Goal: Check status: Check status

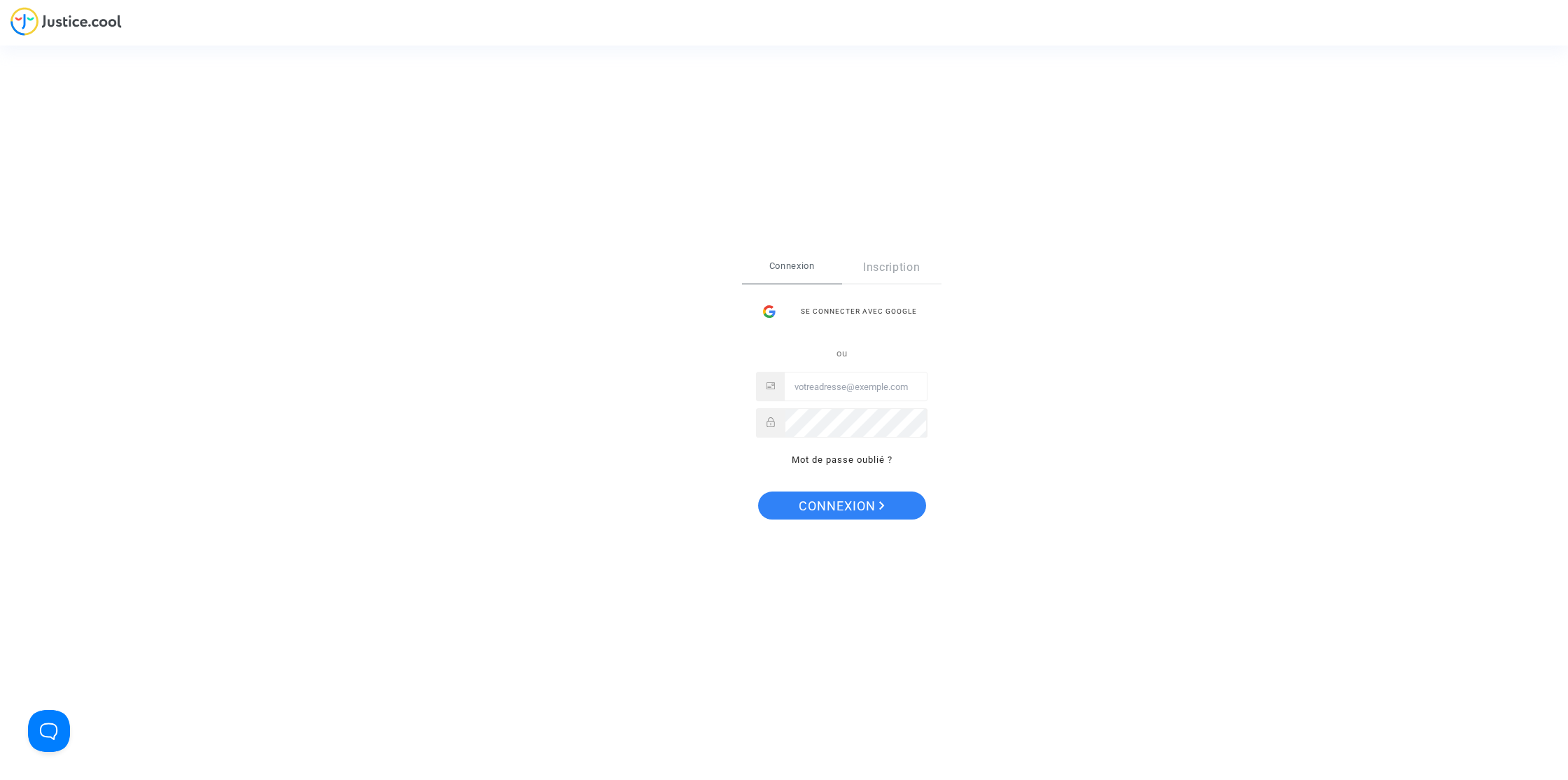
click at [884, 313] on div "Se connecter avec Google" at bounding box center [842, 311] width 171 height 28
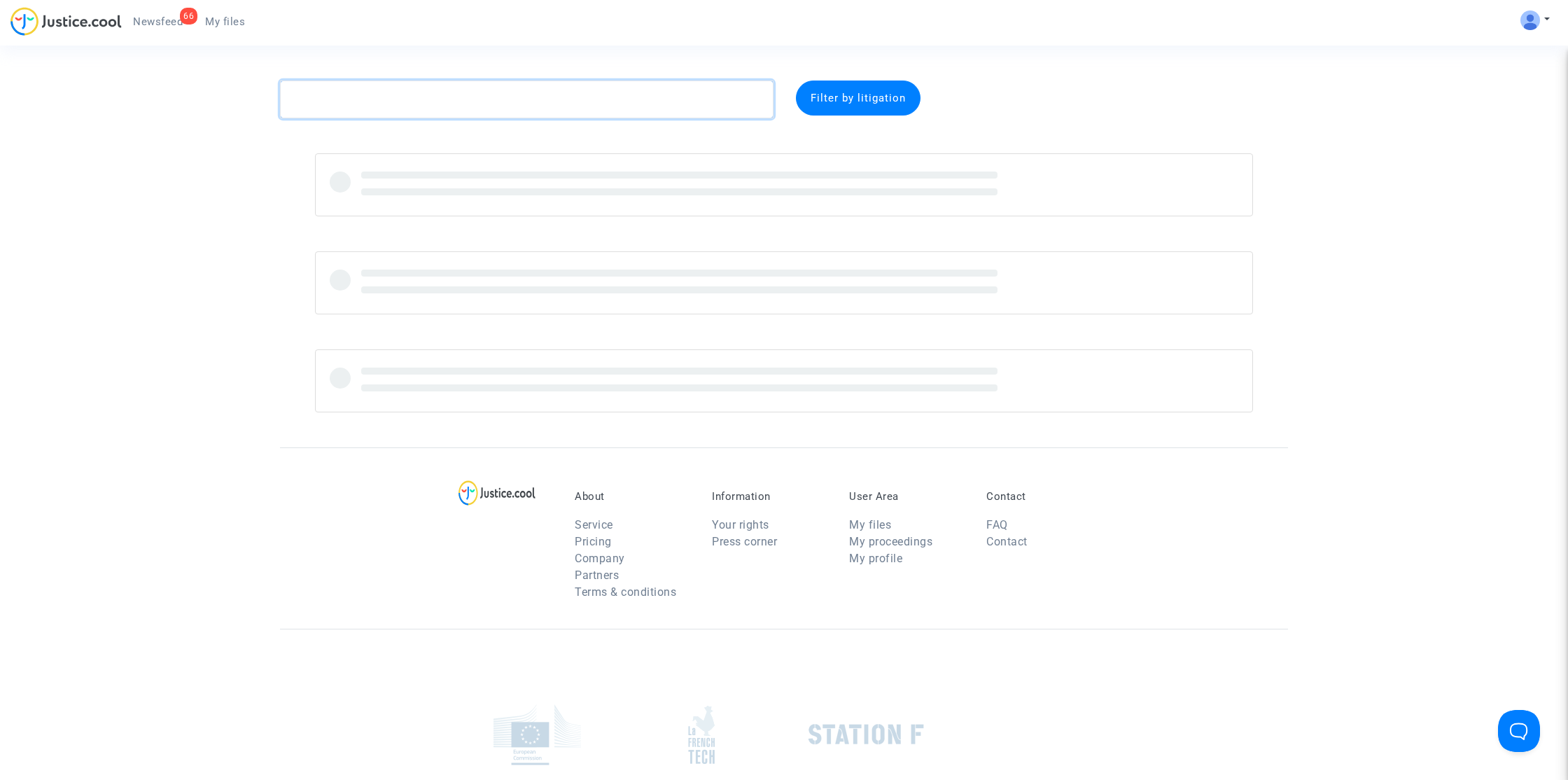
click at [524, 95] on textarea at bounding box center [527, 99] width 494 height 38
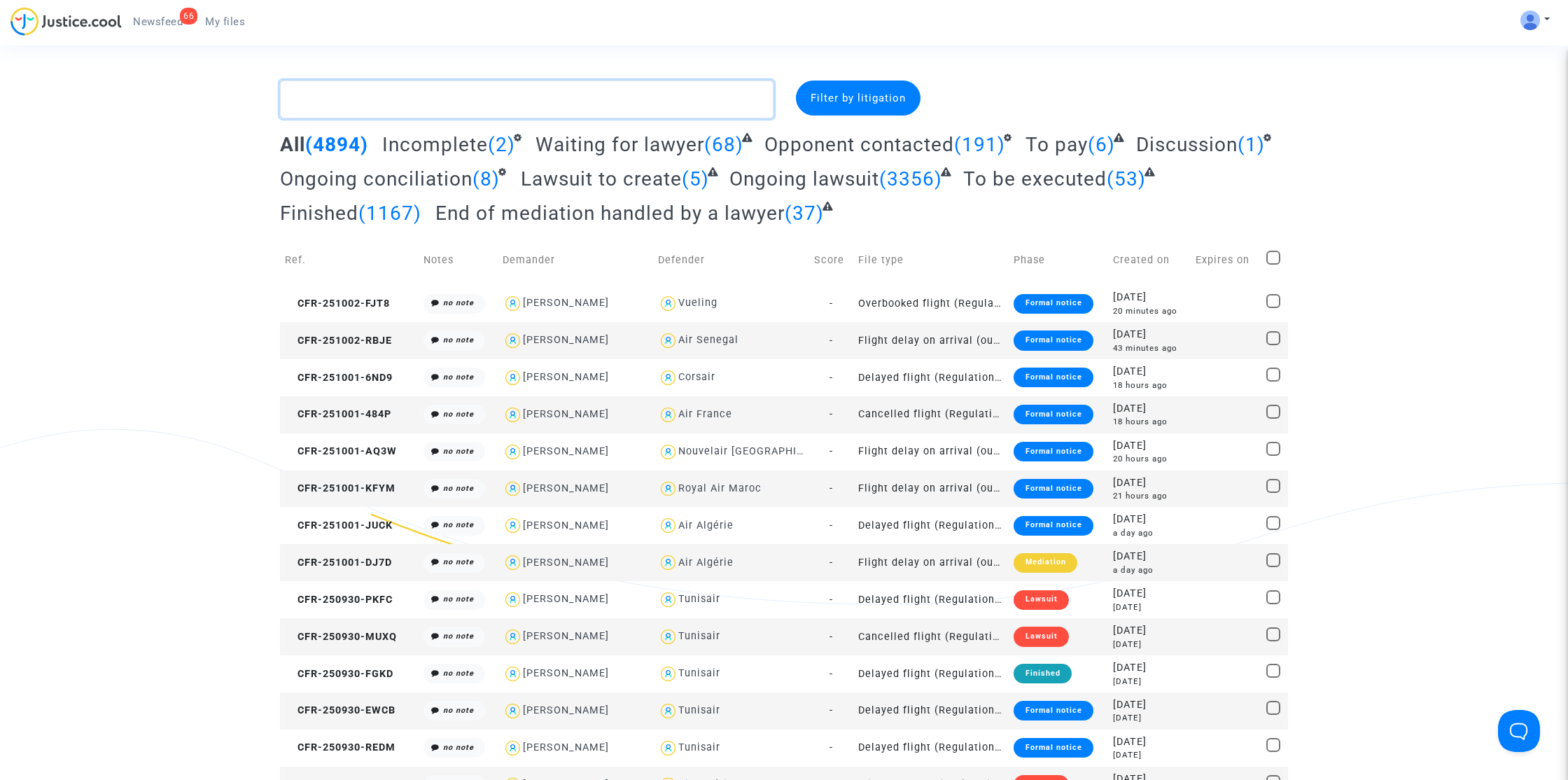
paste textarea "Frapier"
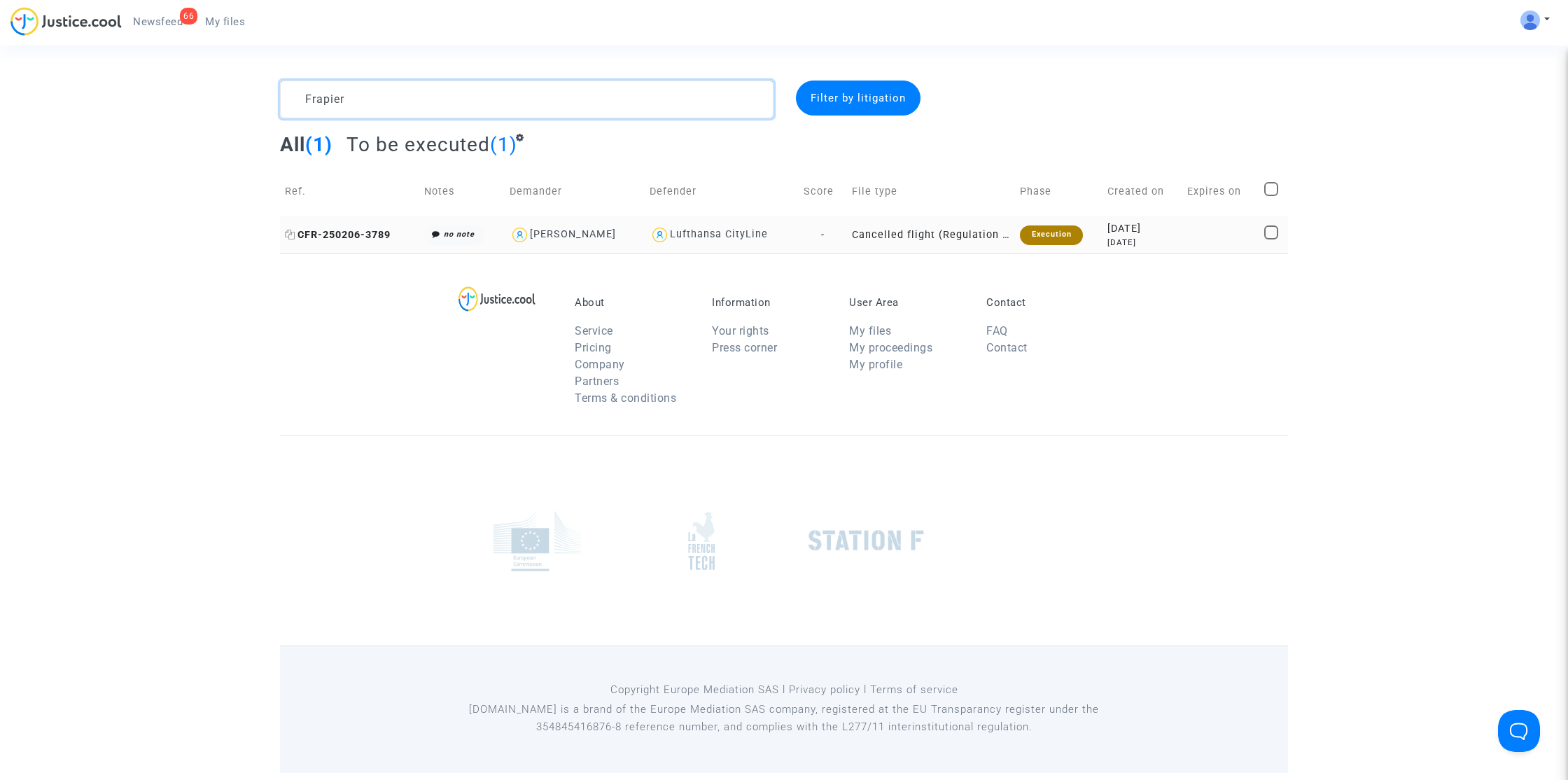
type textarea "Frapier"
click at [346, 236] on span "CFR-250206-3789" at bounding box center [337, 235] width 106 height 12
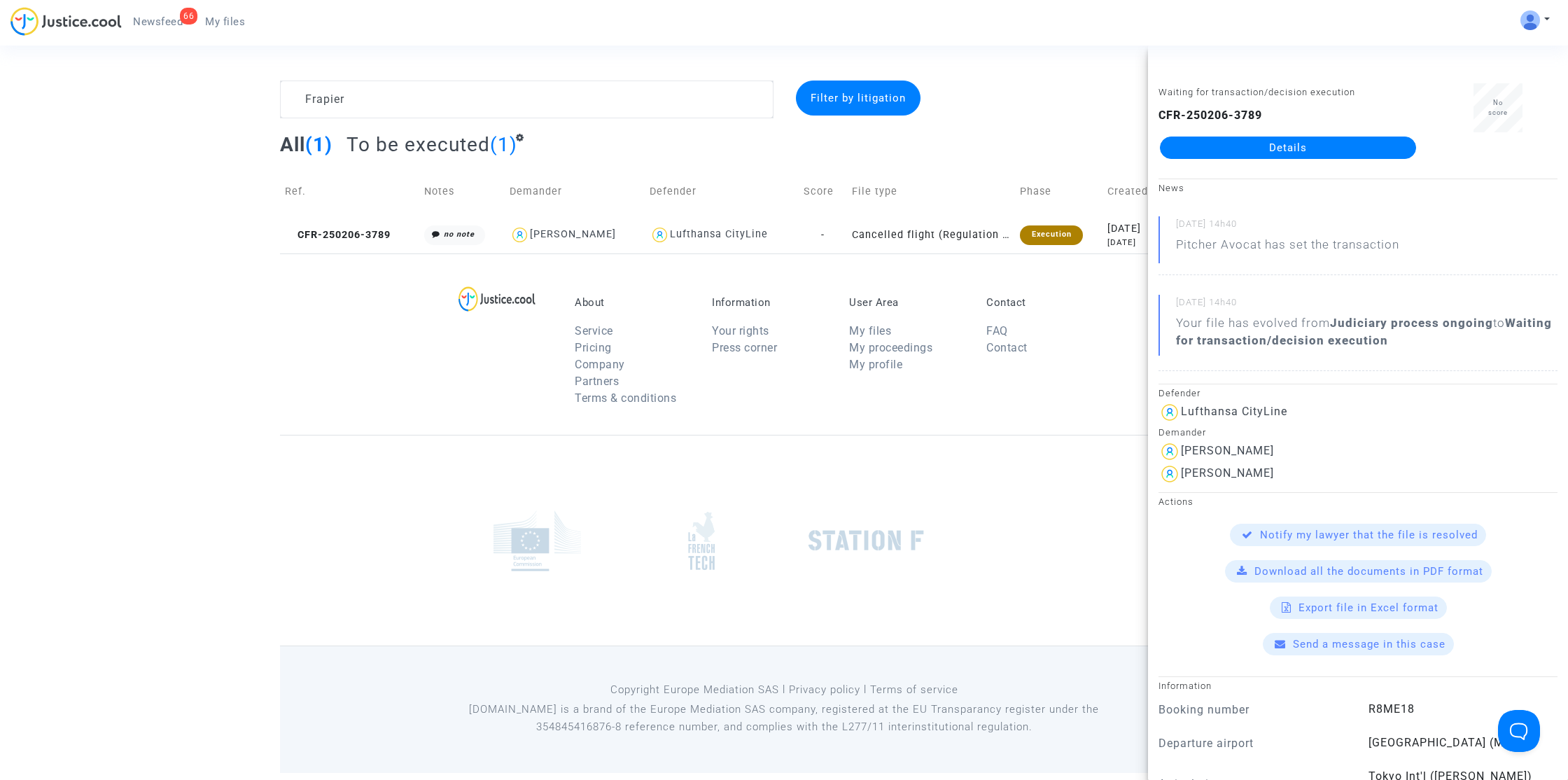
click at [1289, 157] on link "Details" at bounding box center [1288, 147] width 257 height 22
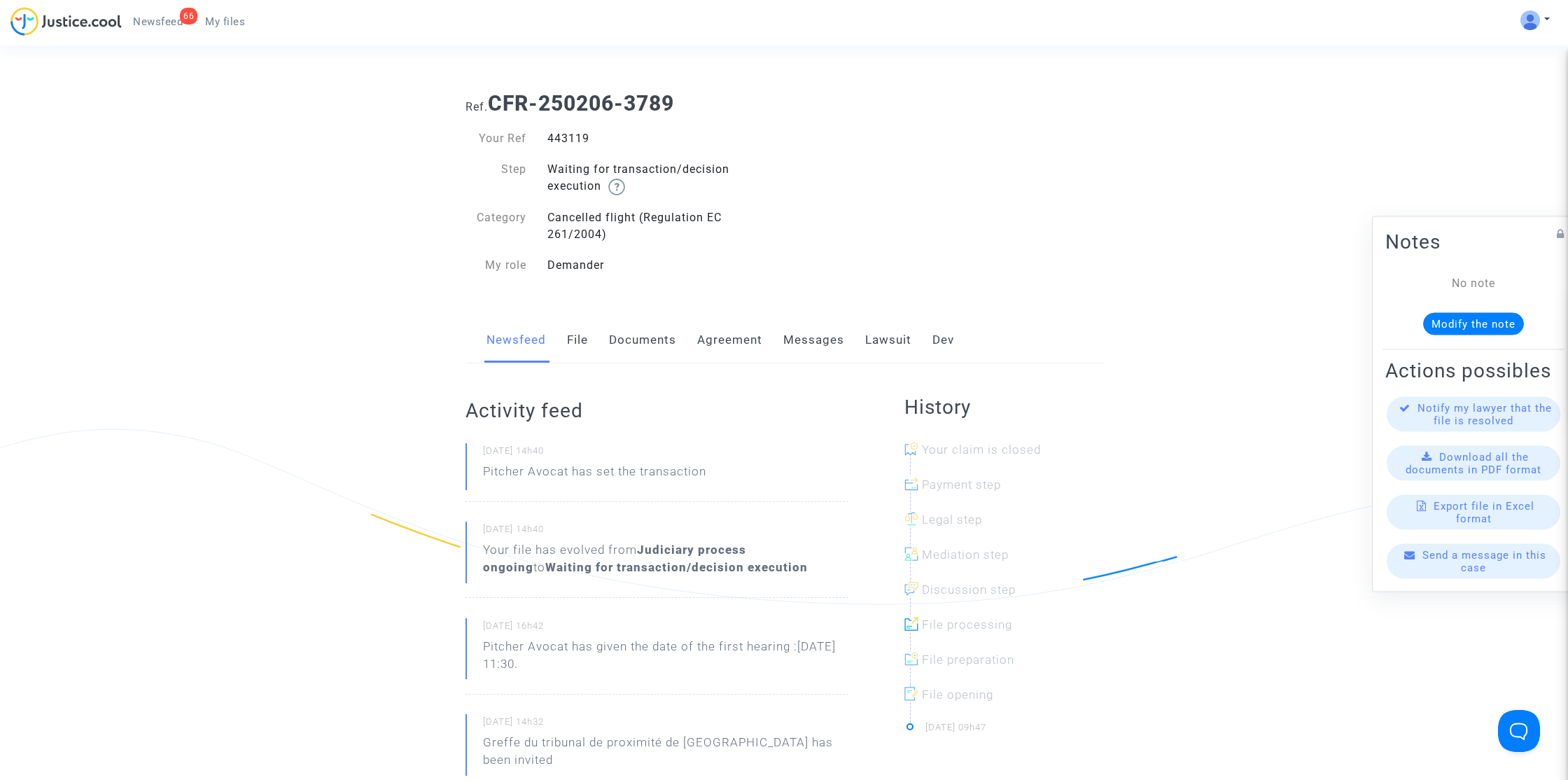
click at [886, 334] on link "Lawsuit" at bounding box center [889, 340] width 47 height 47
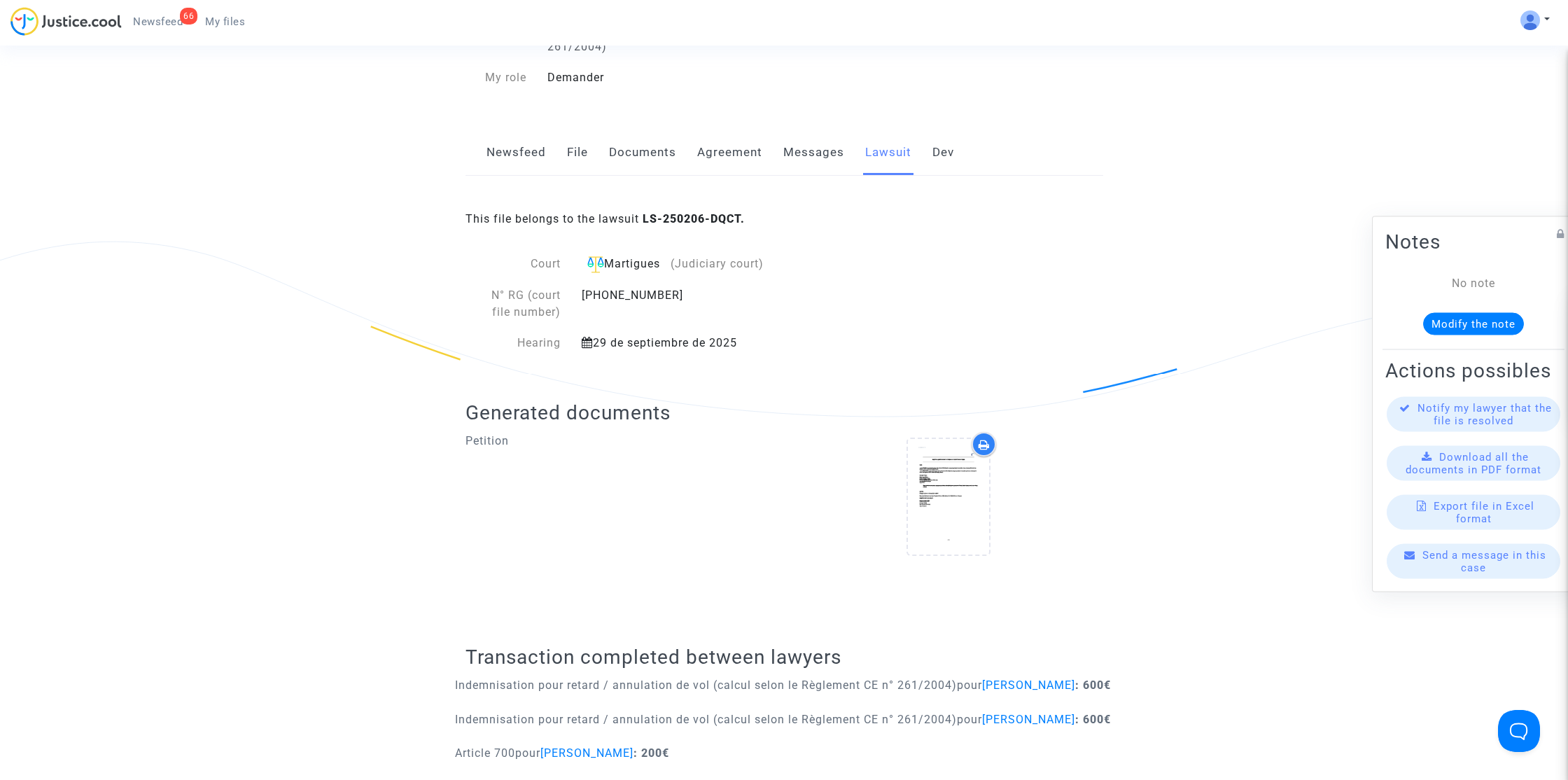
scroll to position [117, 0]
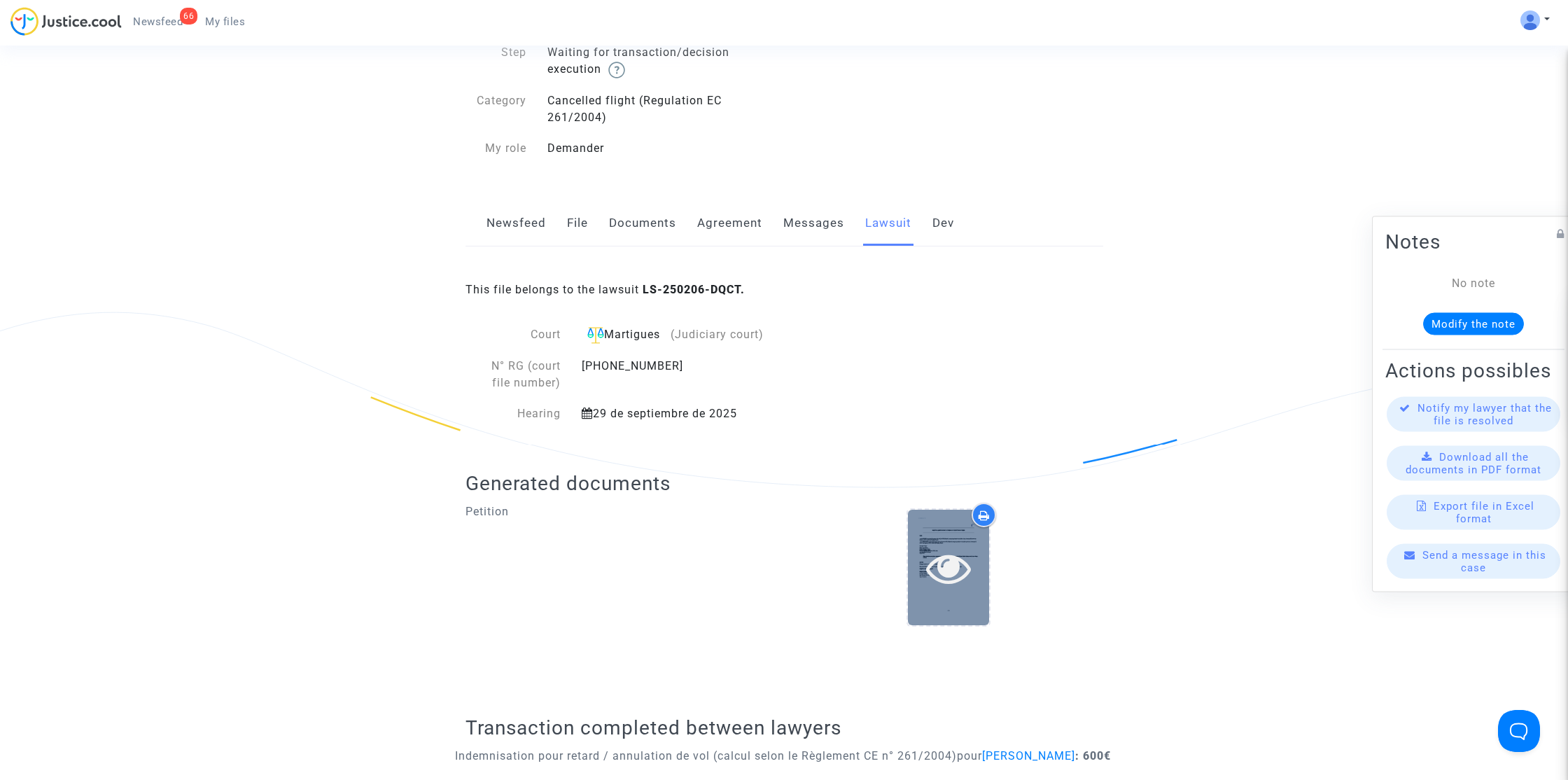
click at [960, 571] on icon at bounding box center [949, 567] width 46 height 45
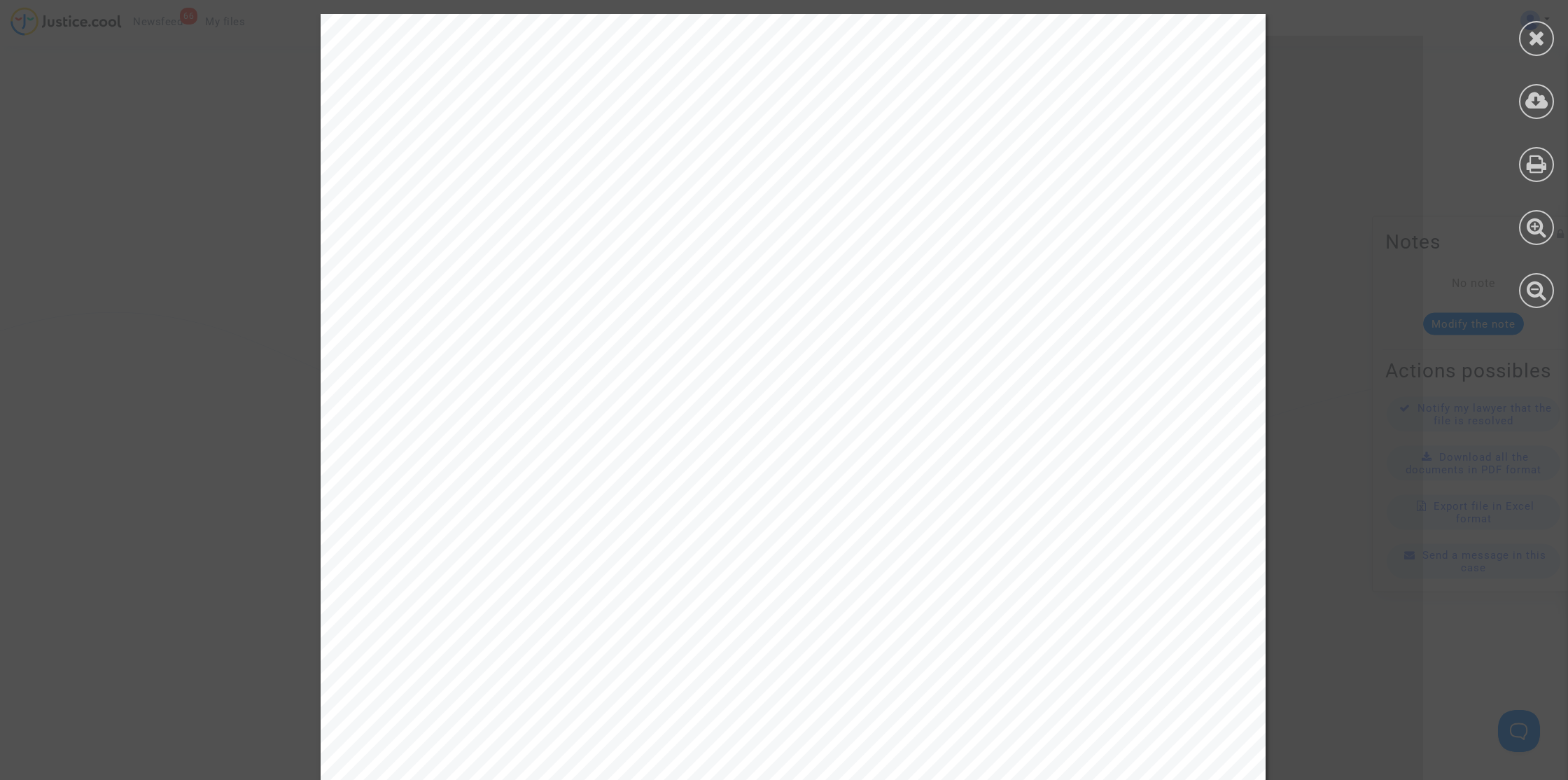
drag, startPoint x: 1338, startPoint y: 660, endPoint x: 1346, endPoint y: 665, distance: 9.4
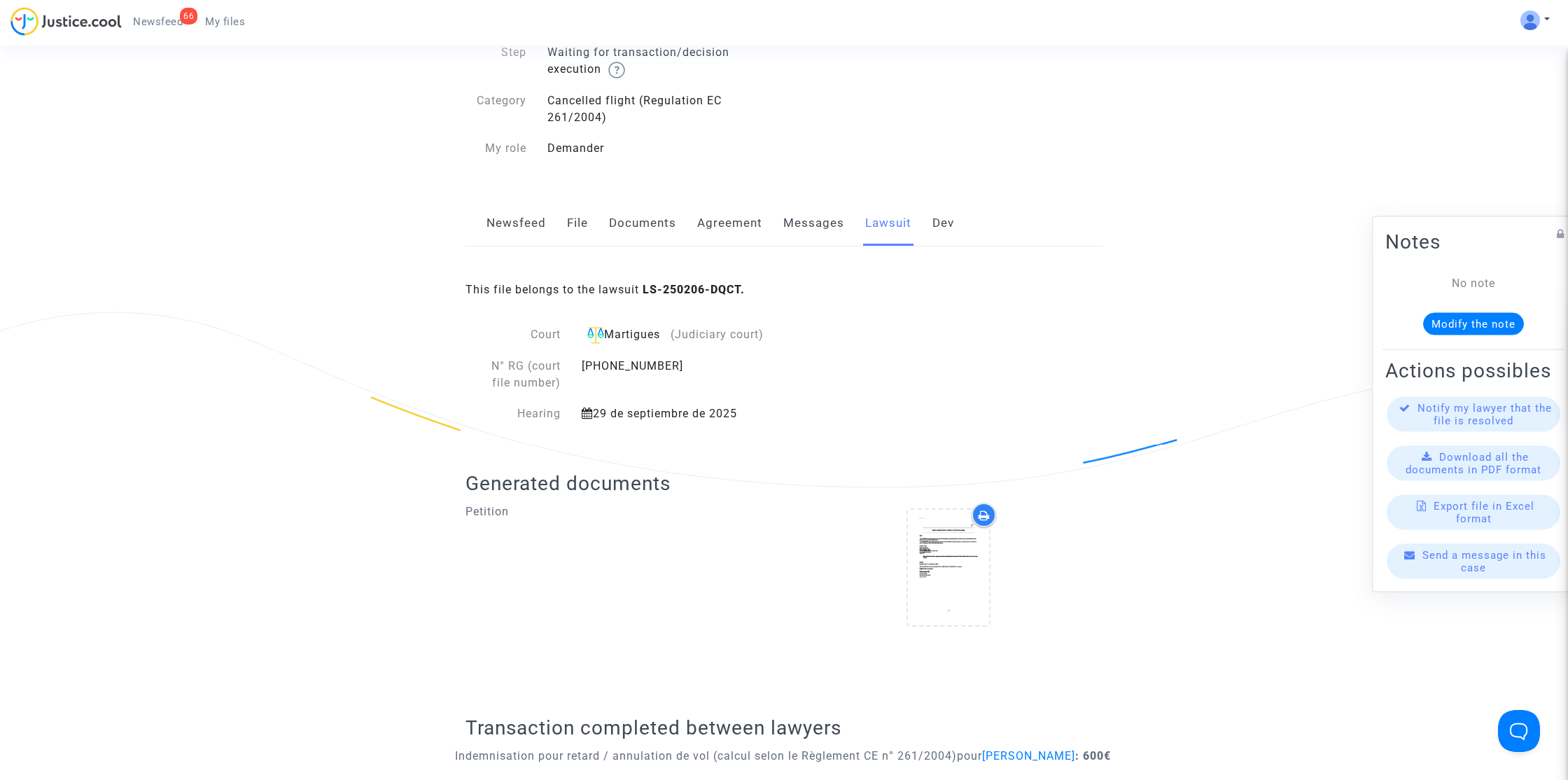
click at [722, 236] on link "Agreement" at bounding box center [729, 223] width 65 height 47
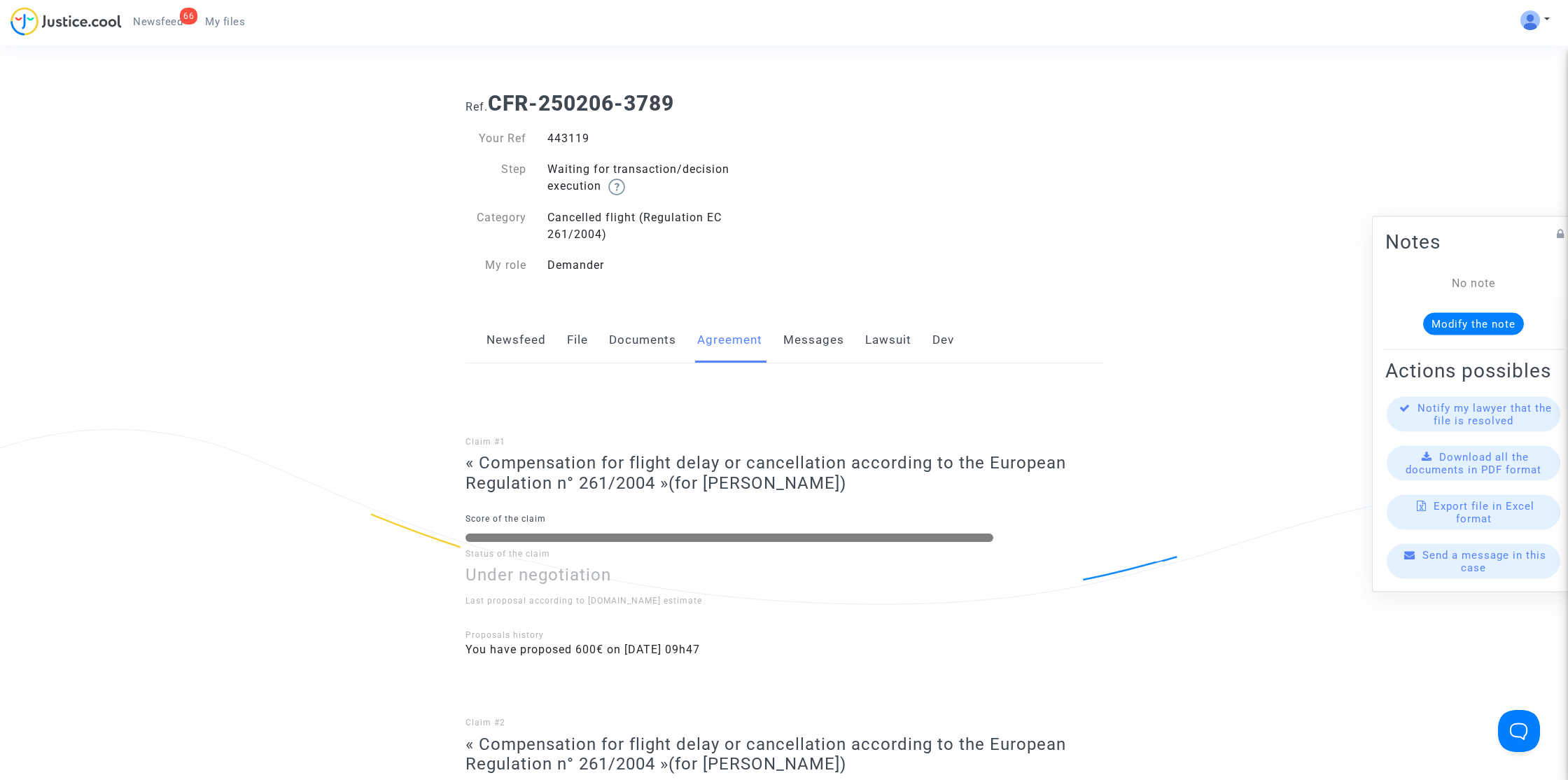
click at [805, 329] on link "Messages" at bounding box center [814, 340] width 61 height 47
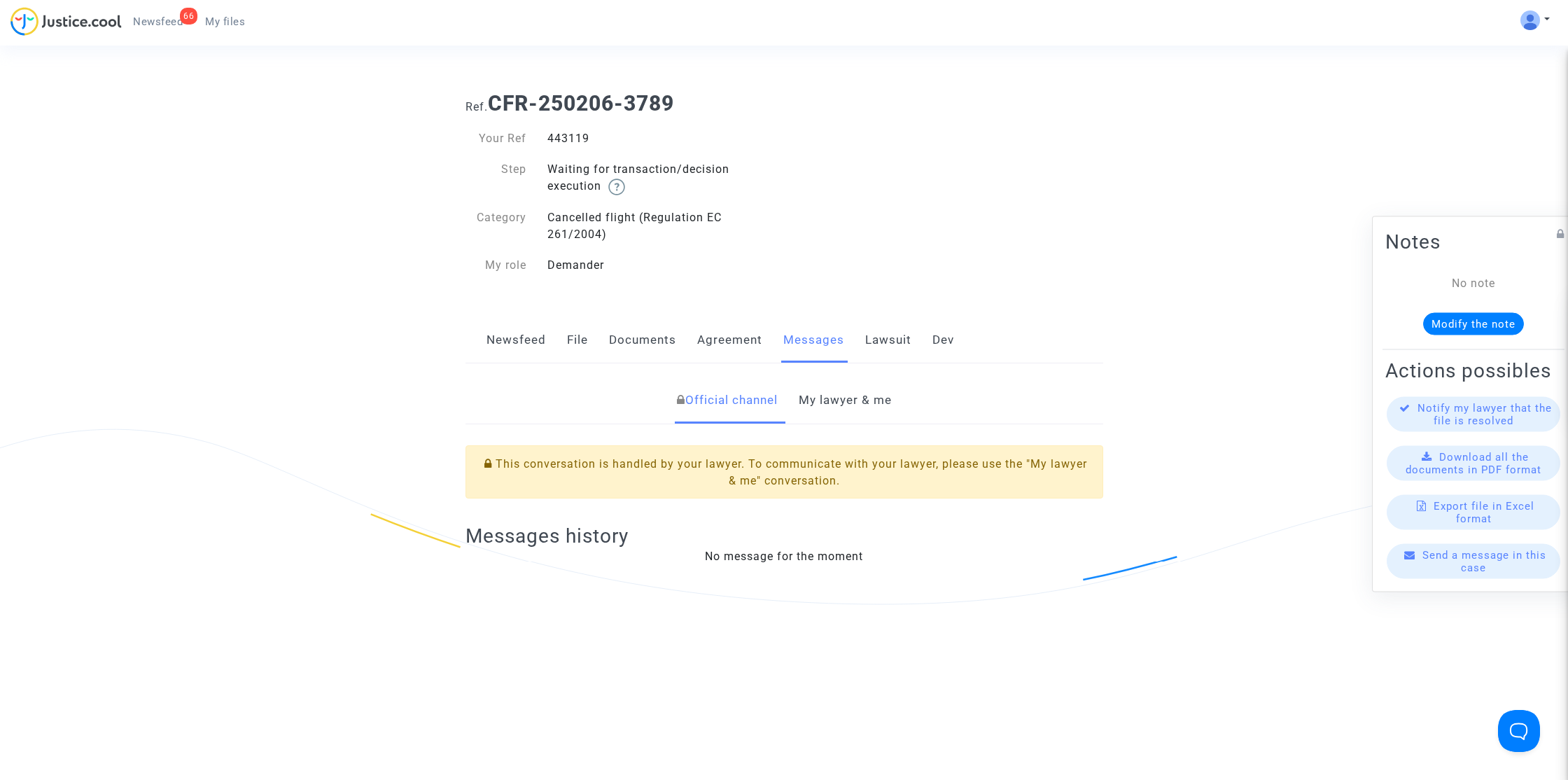
click at [834, 401] on link "My lawyer & me" at bounding box center [845, 400] width 93 height 47
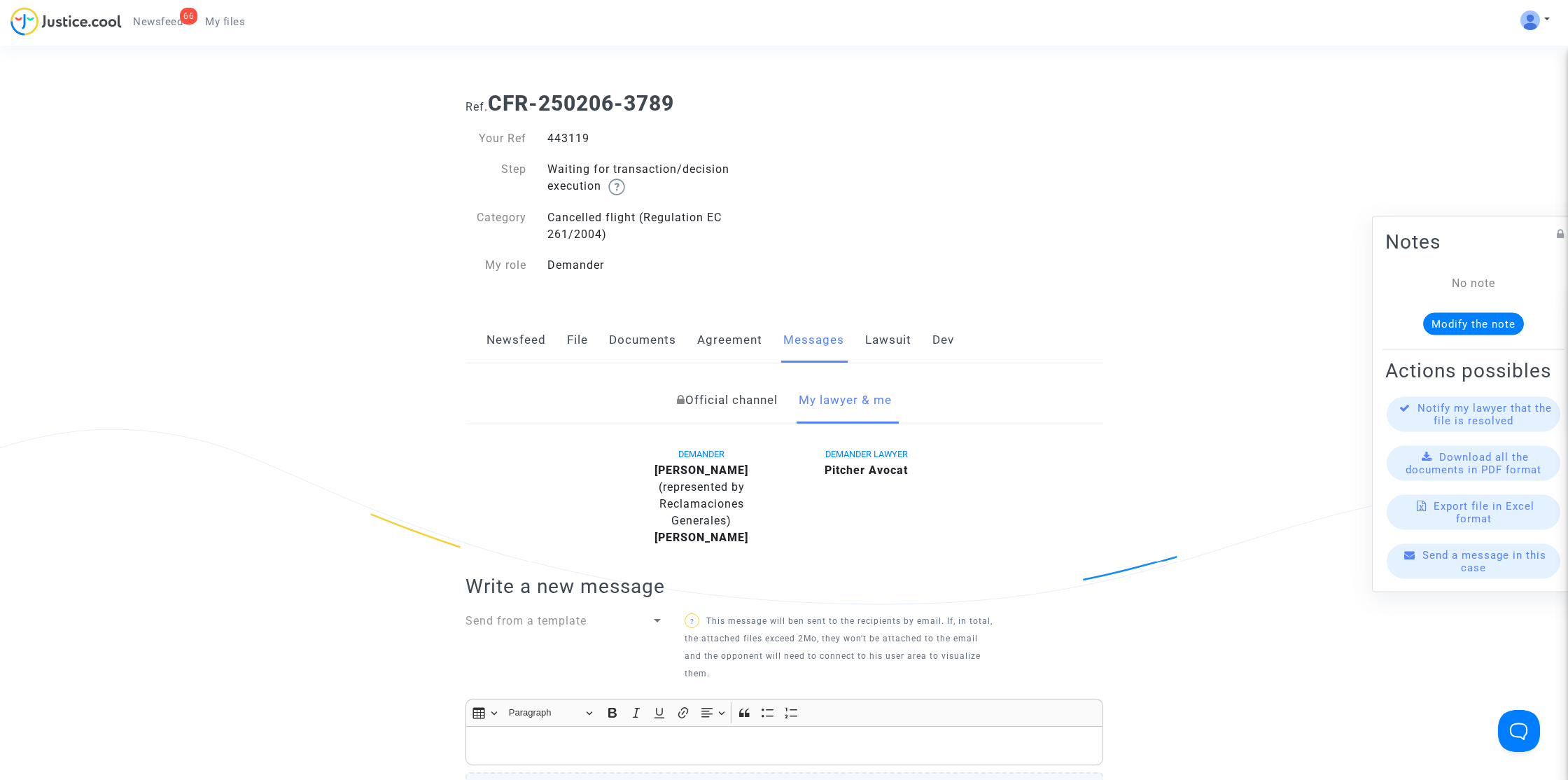
click at [603, 329] on div "Newsfeed File Documents Agreement Messages Lawsuit Dev" at bounding box center [784, 340] width 638 height 47
click at [619, 346] on link "Documents" at bounding box center [642, 340] width 67 height 47
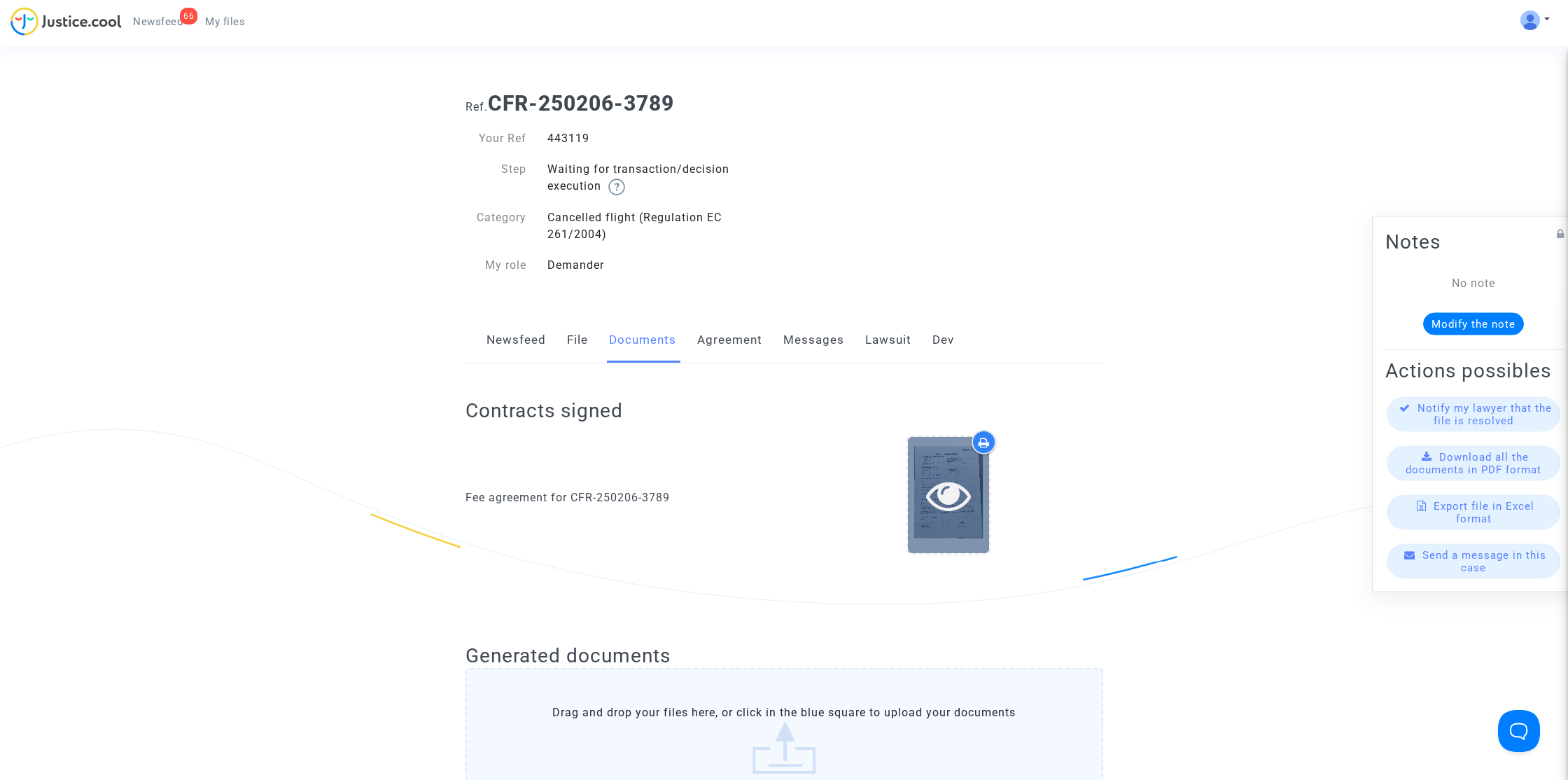
click at [948, 493] on icon at bounding box center [949, 495] width 46 height 45
click at [583, 350] on link "File" at bounding box center [577, 340] width 21 height 47
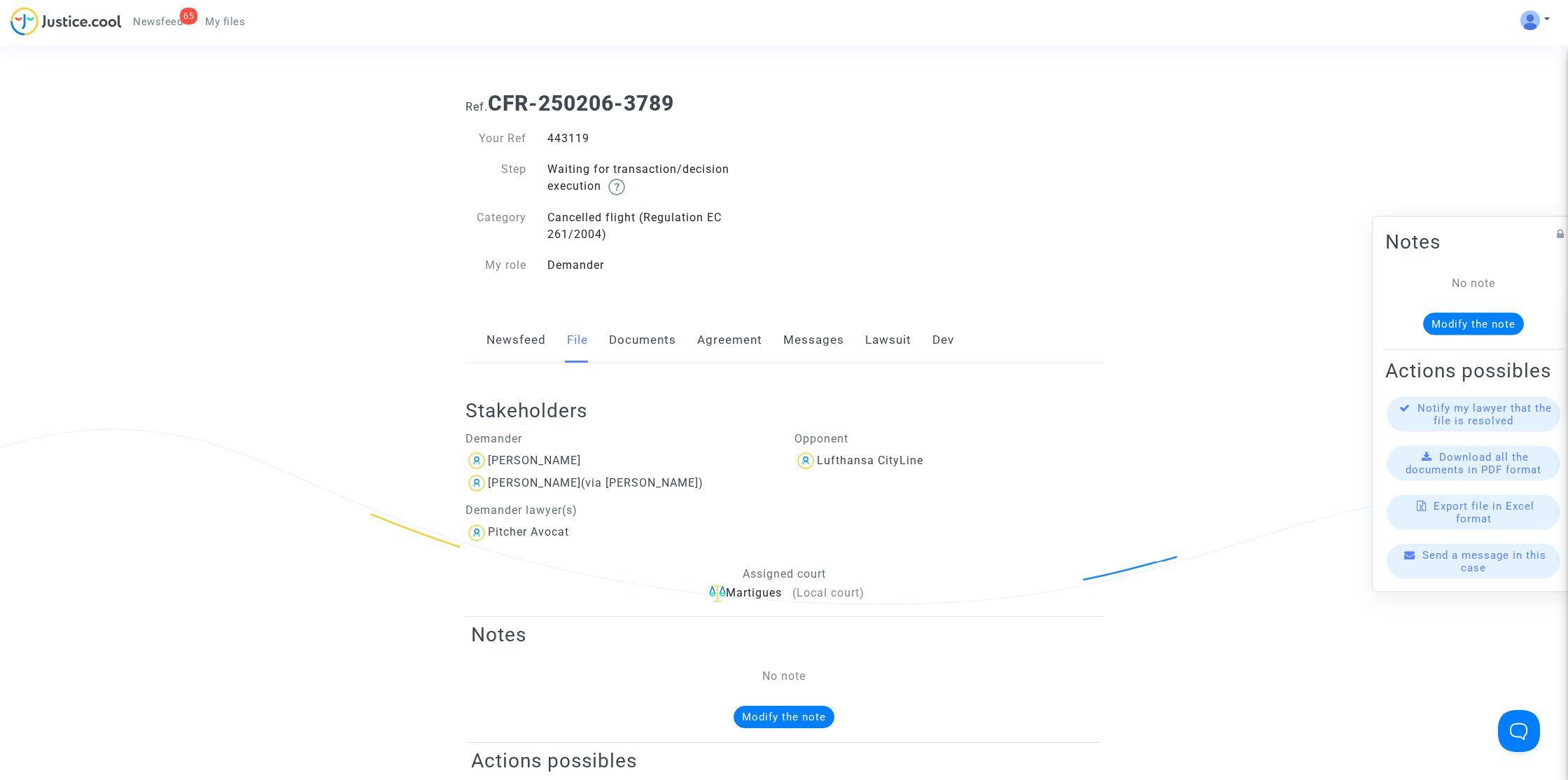
click at [513, 340] on link "Newsfeed" at bounding box center [516, 340] width 59 height 47
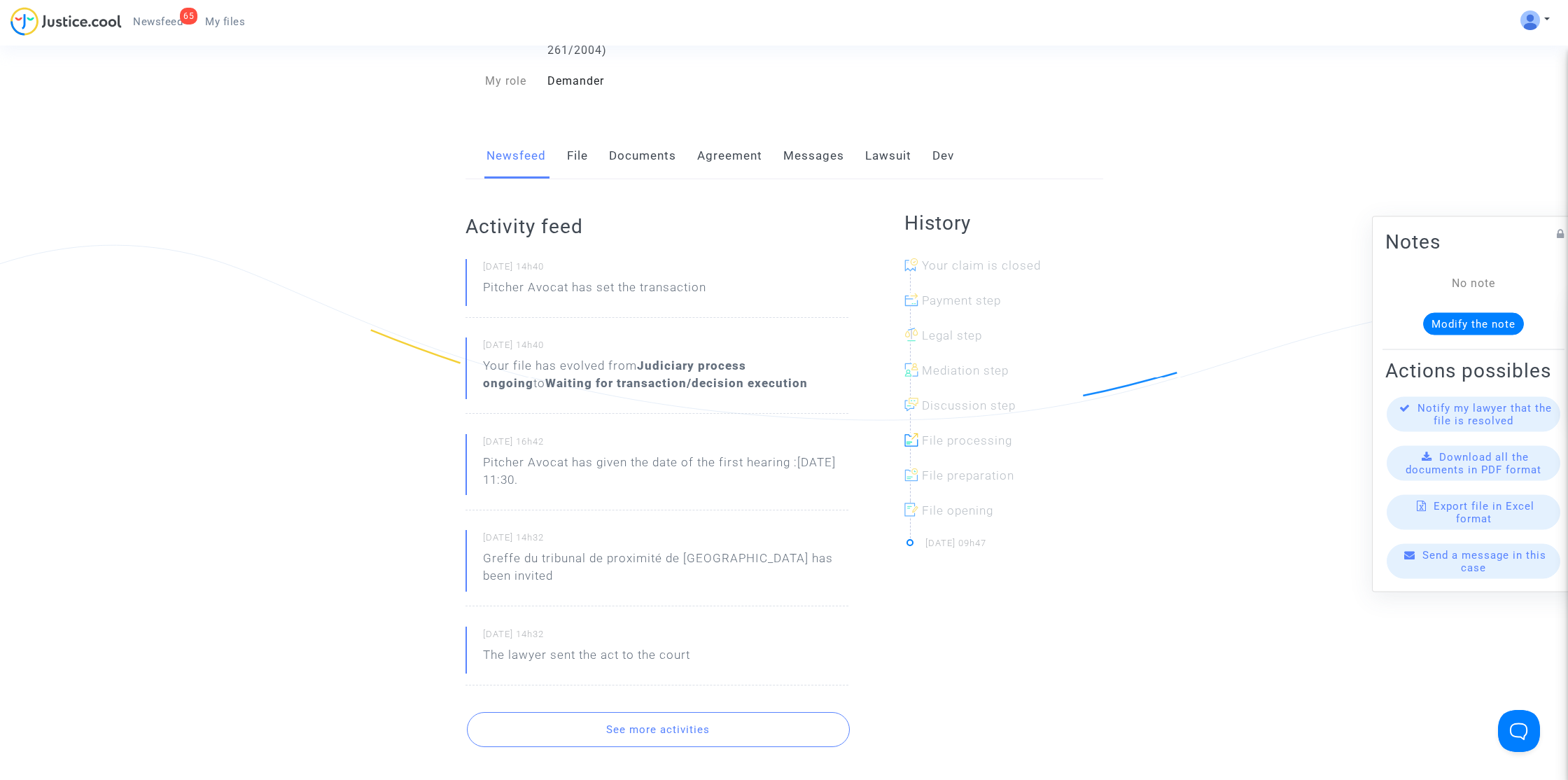
scroll to position [186, 0]
